Goal: Task Accomplishment & Management: Manage account settings

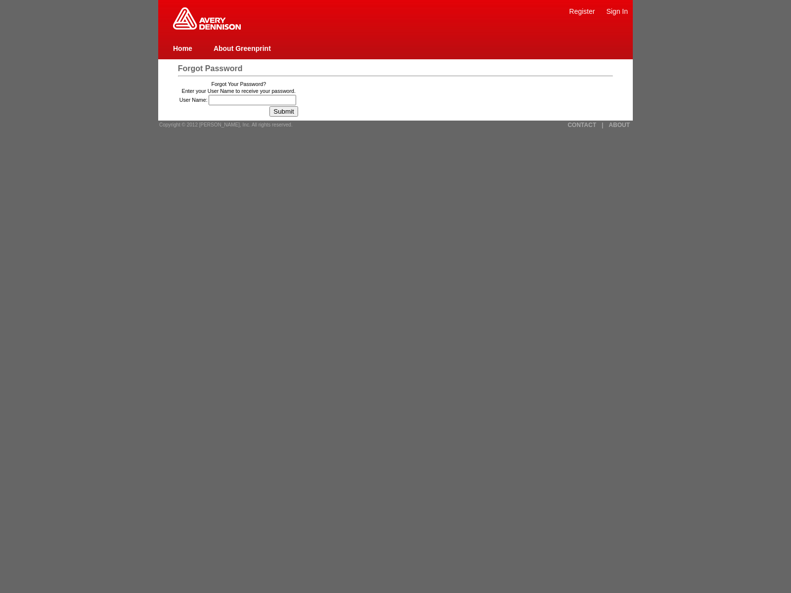
click at [210, 68] on span "Forgot Password" at bounding box center [210, 68] width 65 height 8
